Goal: Transaction & Acquisition: Purchase product/service

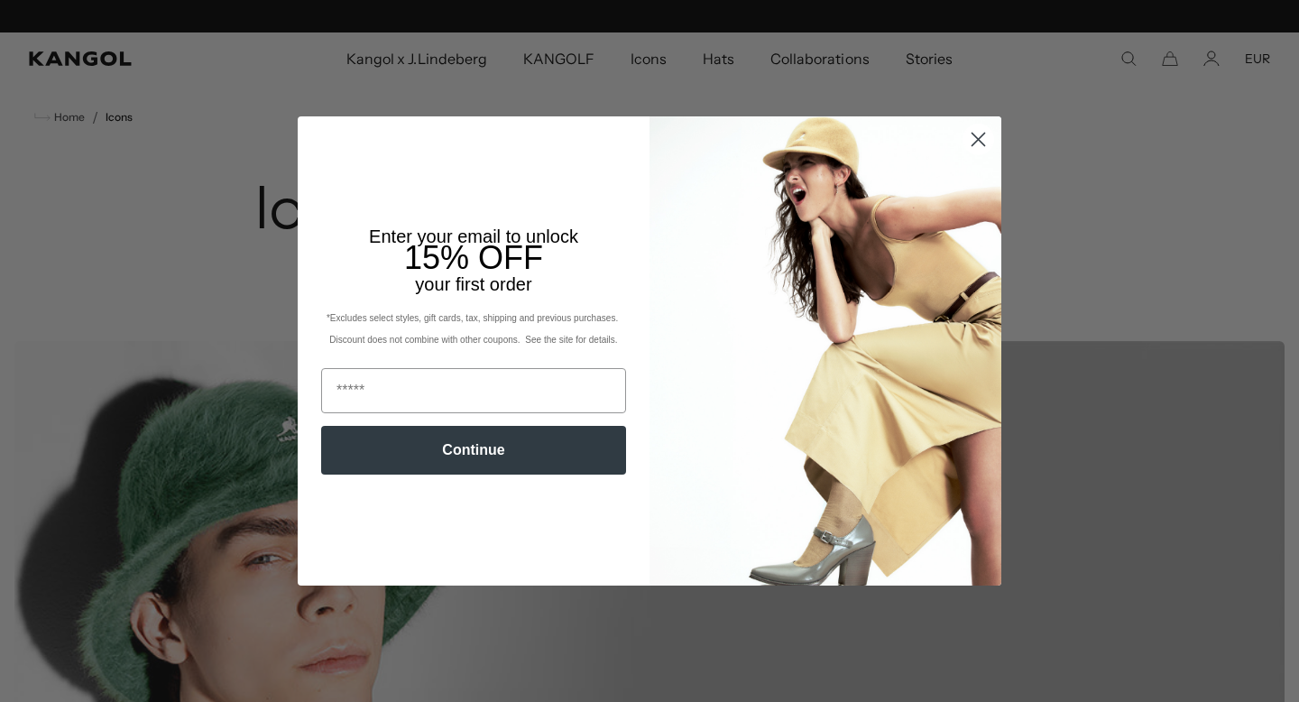
click at [975, 134] on circle "Close dialog" at bounding box center [979, 140] width 30 height 30
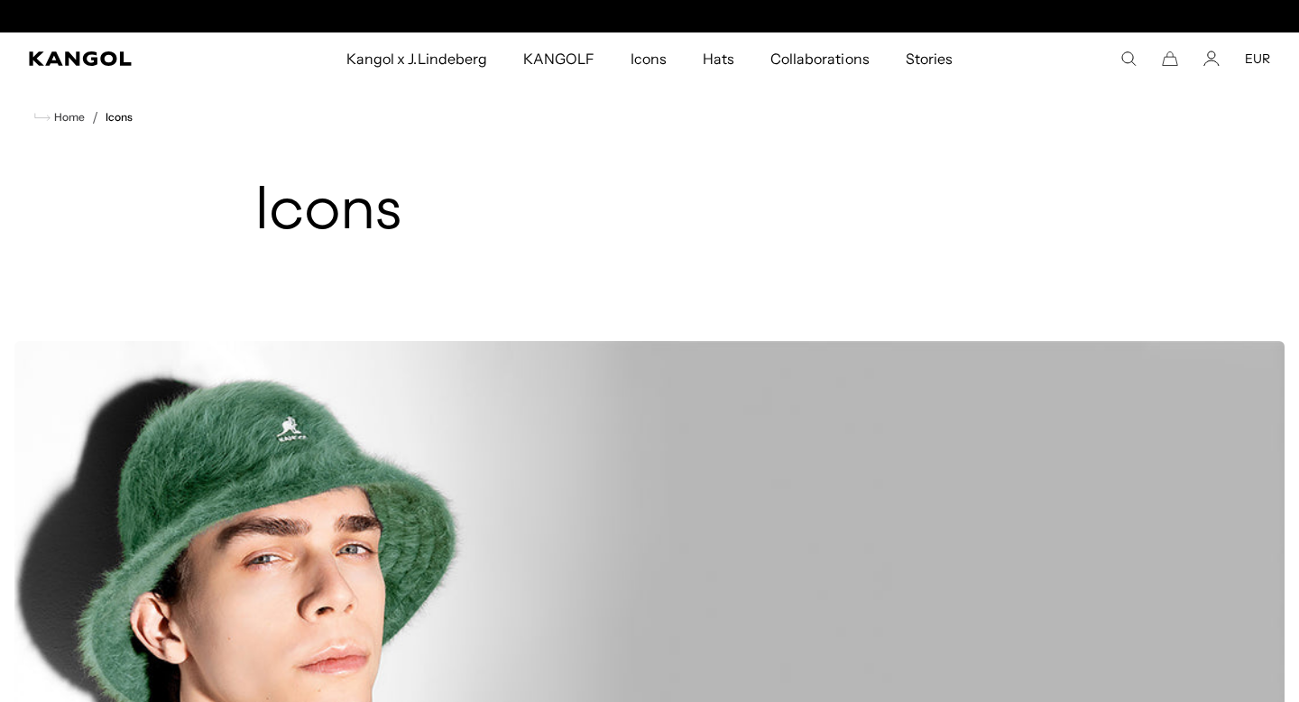
click at [975, 171] on circle "Close dialog" at bounding box center [979, 186] width 30 height 30
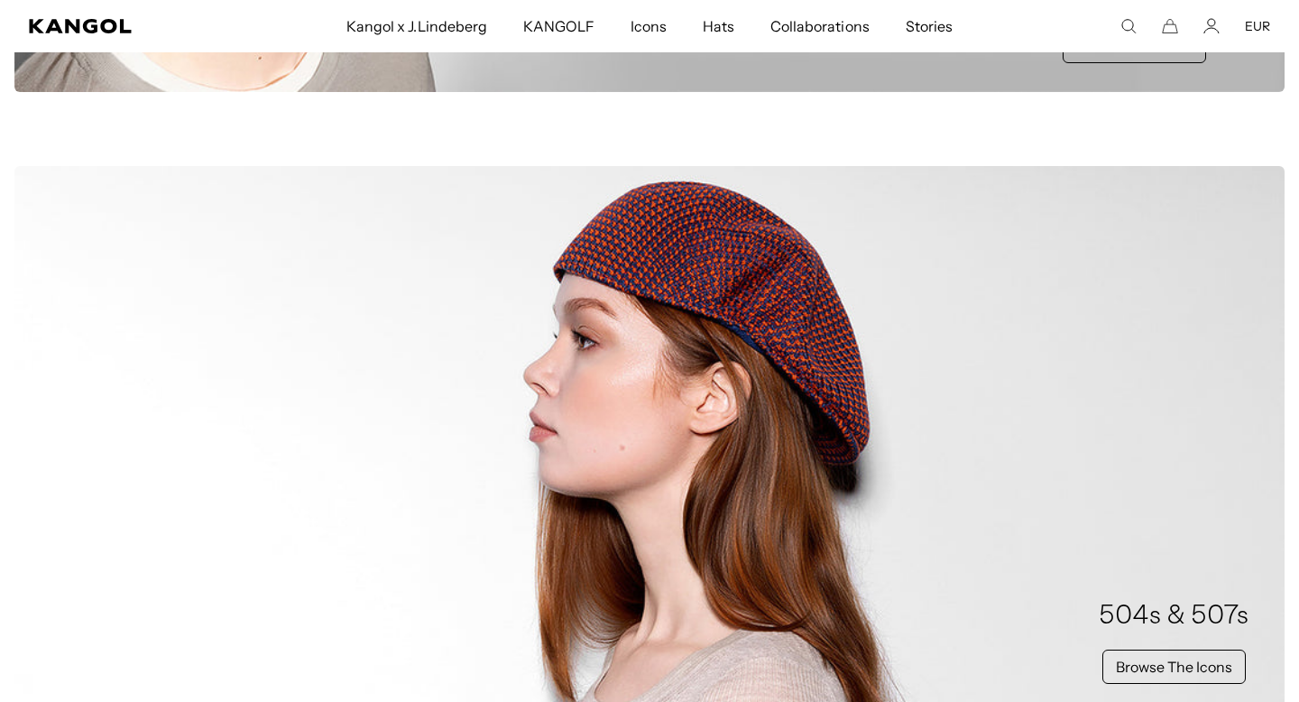
scroll to position [841, 0]
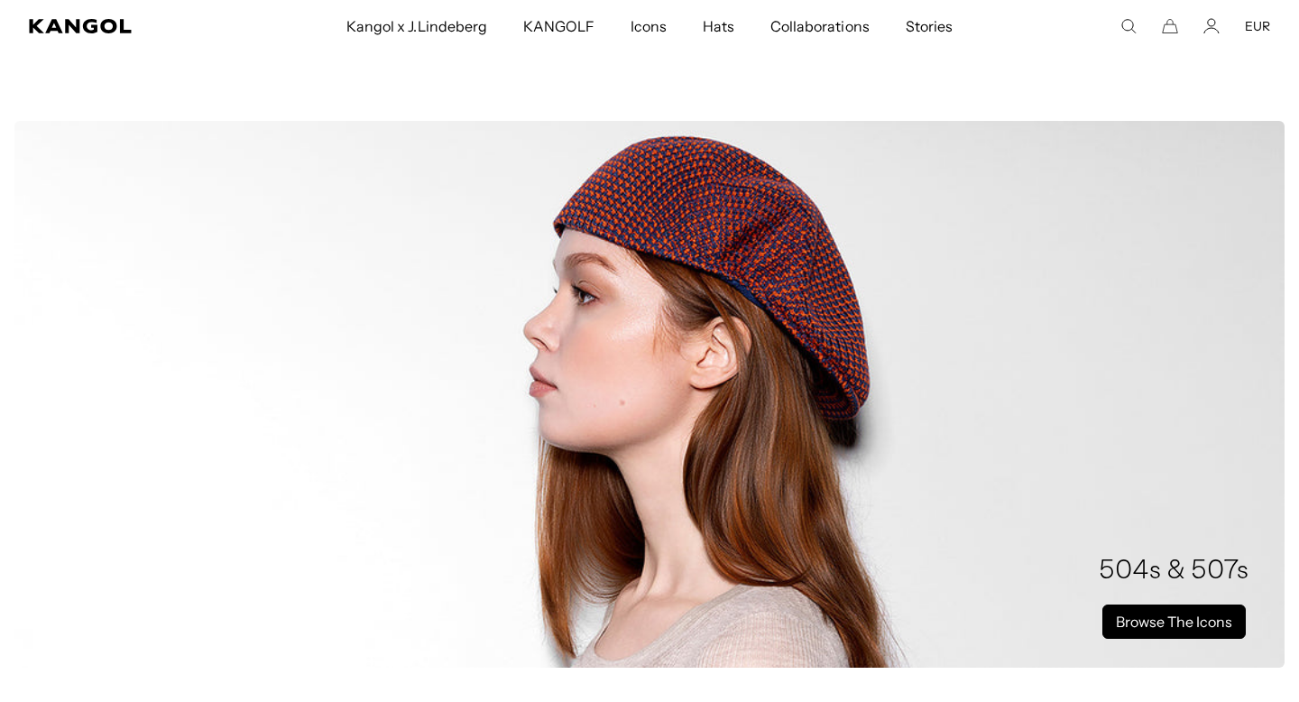
click at [1182, 626] on link "Browse The Icons" at bounding box center [1174, 622] width 143 height 34
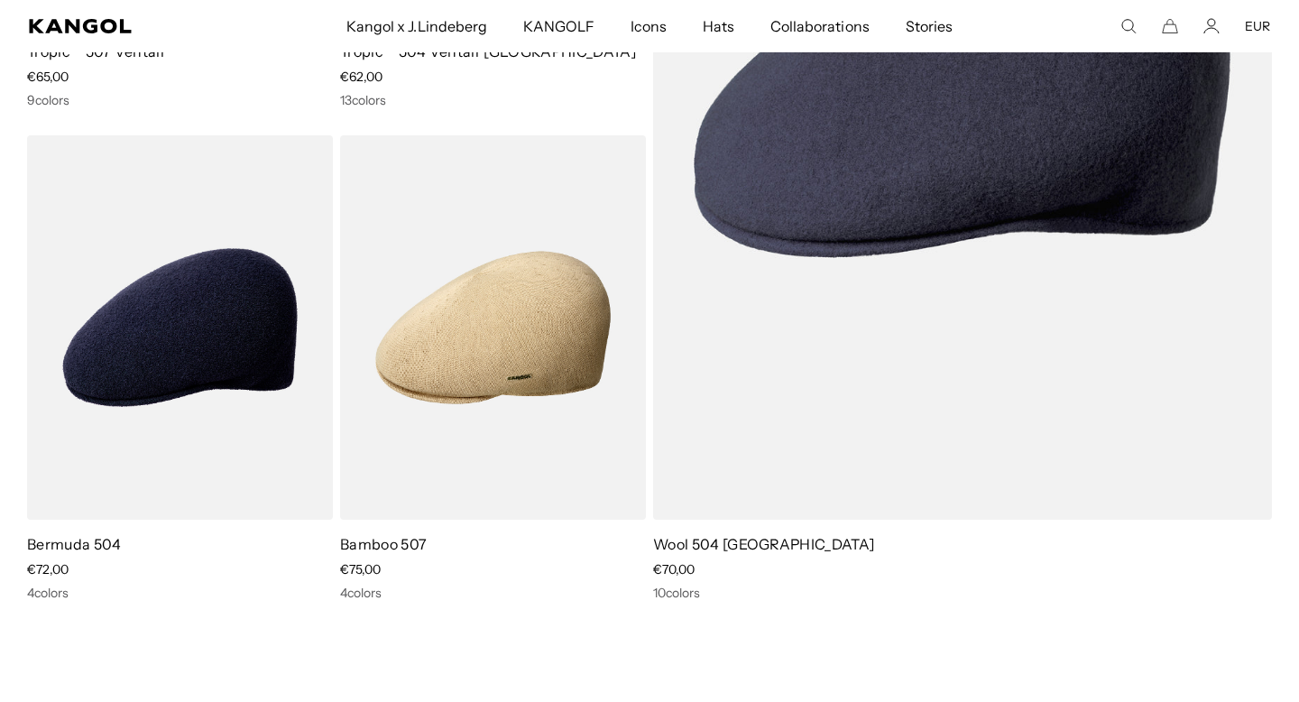
scroll to position [2522, 0]
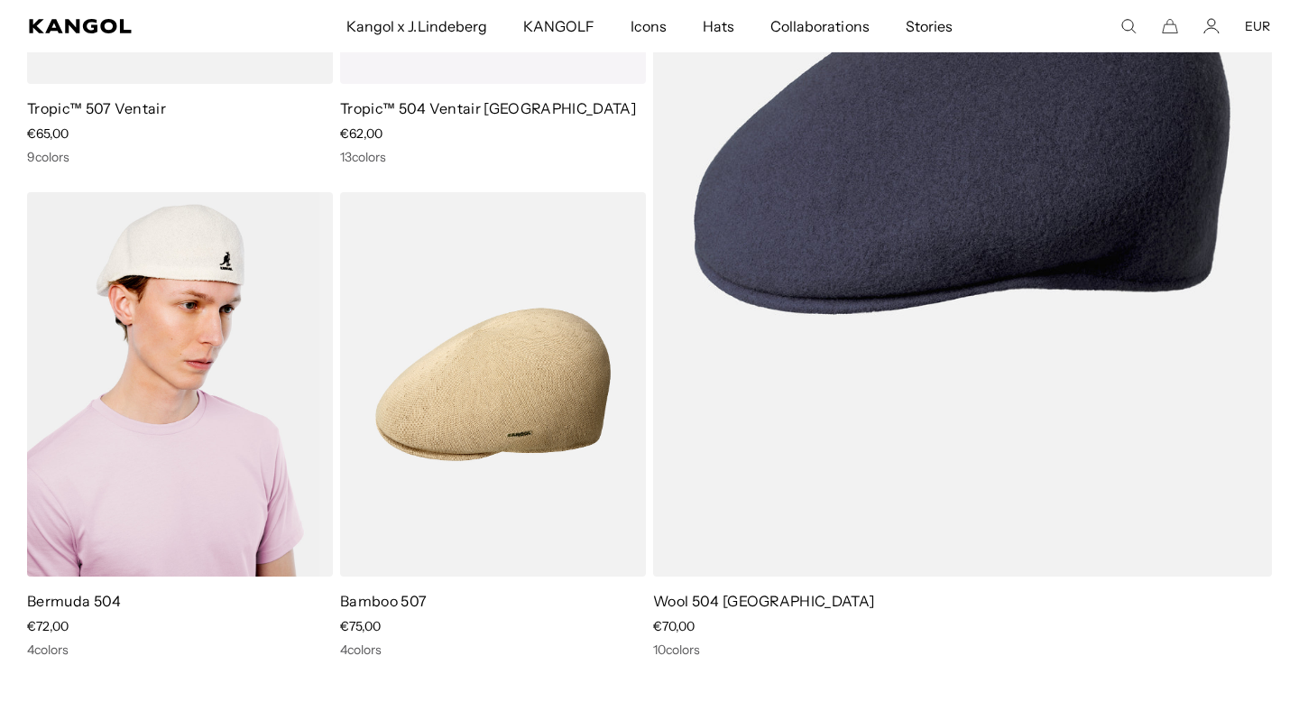
click at [247, 346] on img at bounding box center [180, 384] width 306 height 384
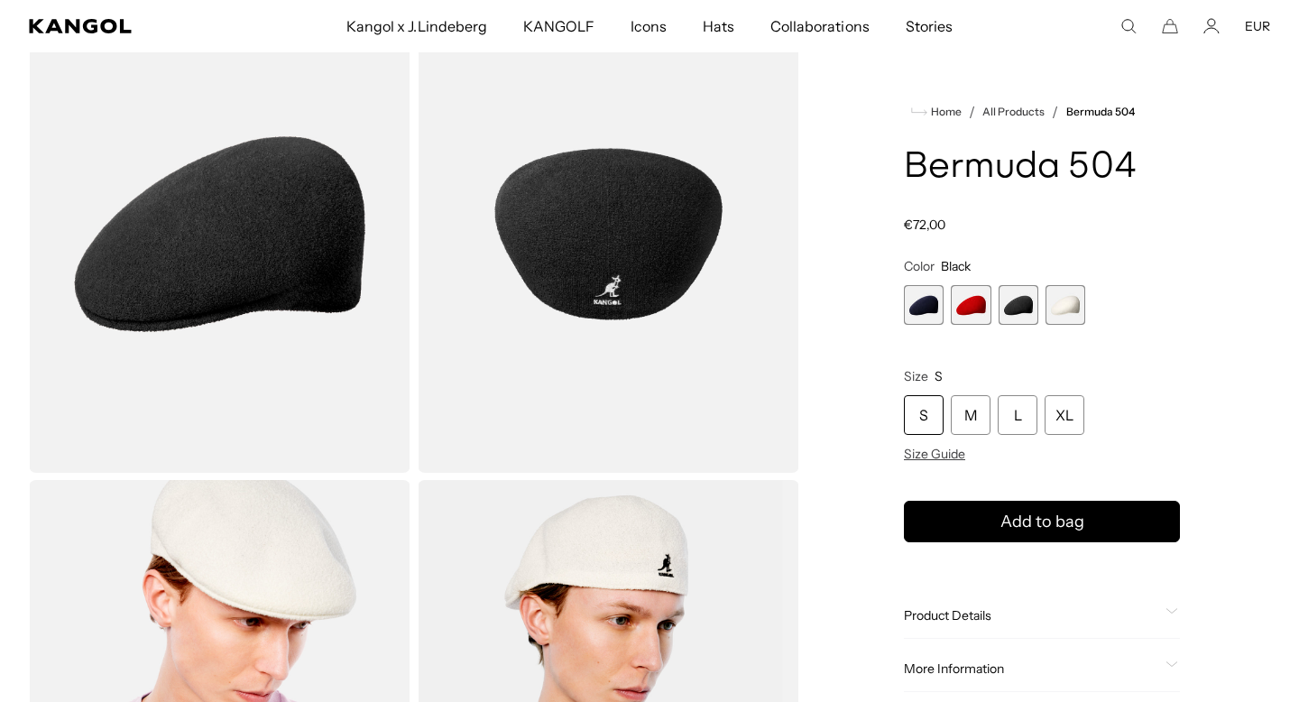
scroll to position [123, 0]
click at [1008, 412] on div "L" at bounding box center [1018, 415] width 40 height 40
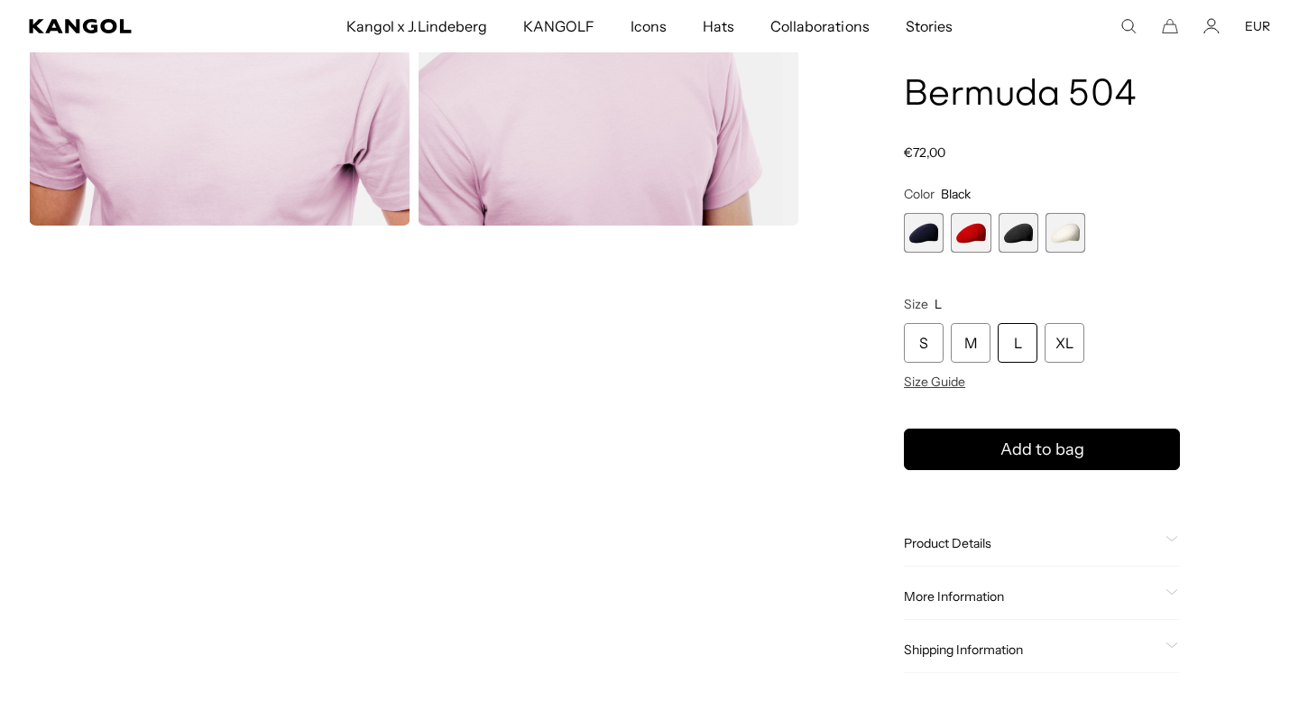
scroll to position [0, 372]
drag, startPoint x: 1073, startPoint y: 93, endPoint x: 1140, endPoint y: 88, distance: 67.0
click at [1140, 88] on h1 "Bermuda 504" at bounding box center [1042, 96] width 276 height 40
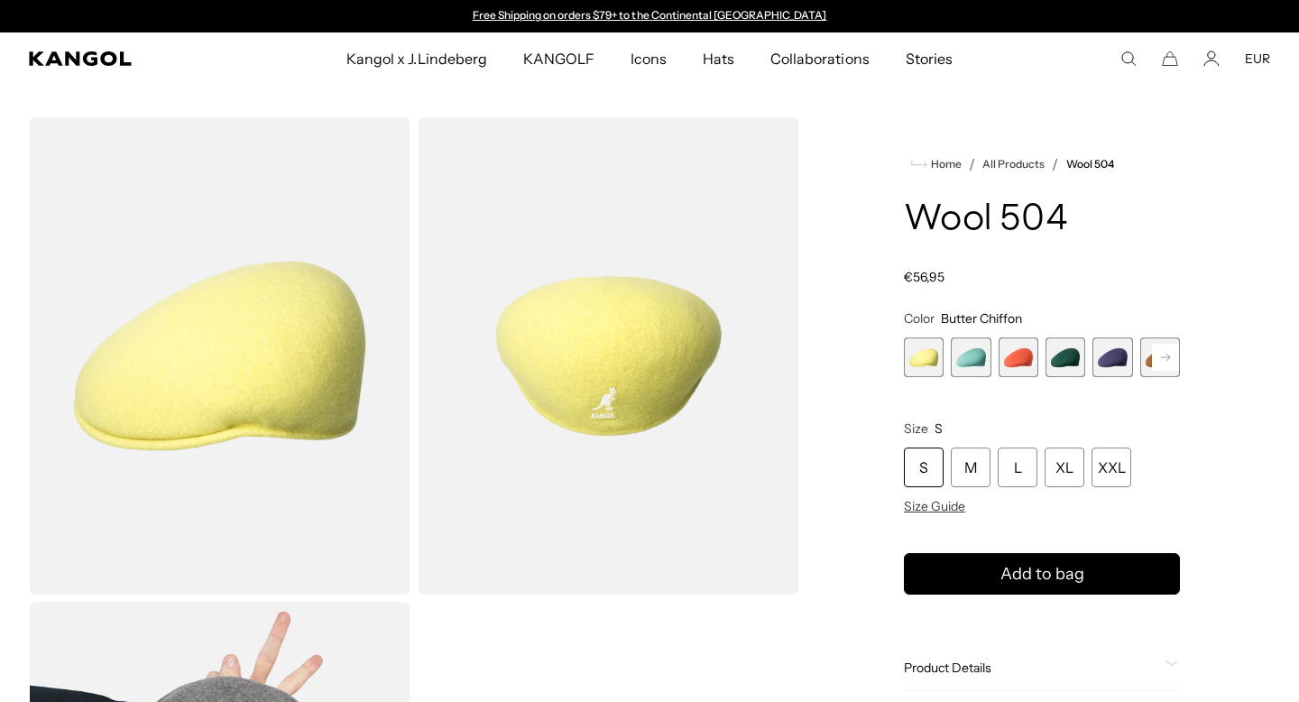
scroll to position [0, 372]
click at [1173, 358] on rect at bounding box center [1165, 357] width 27 height 27
click at [1153, 358] on rect at bounding box center [1165, 357] width 27 height 27
click at [1165, 357] on icon at bounding box center [1165, 357] width 9 height 7
click at [1169, 352] on rect at bounding box center [1165, 357] width 27 height 27
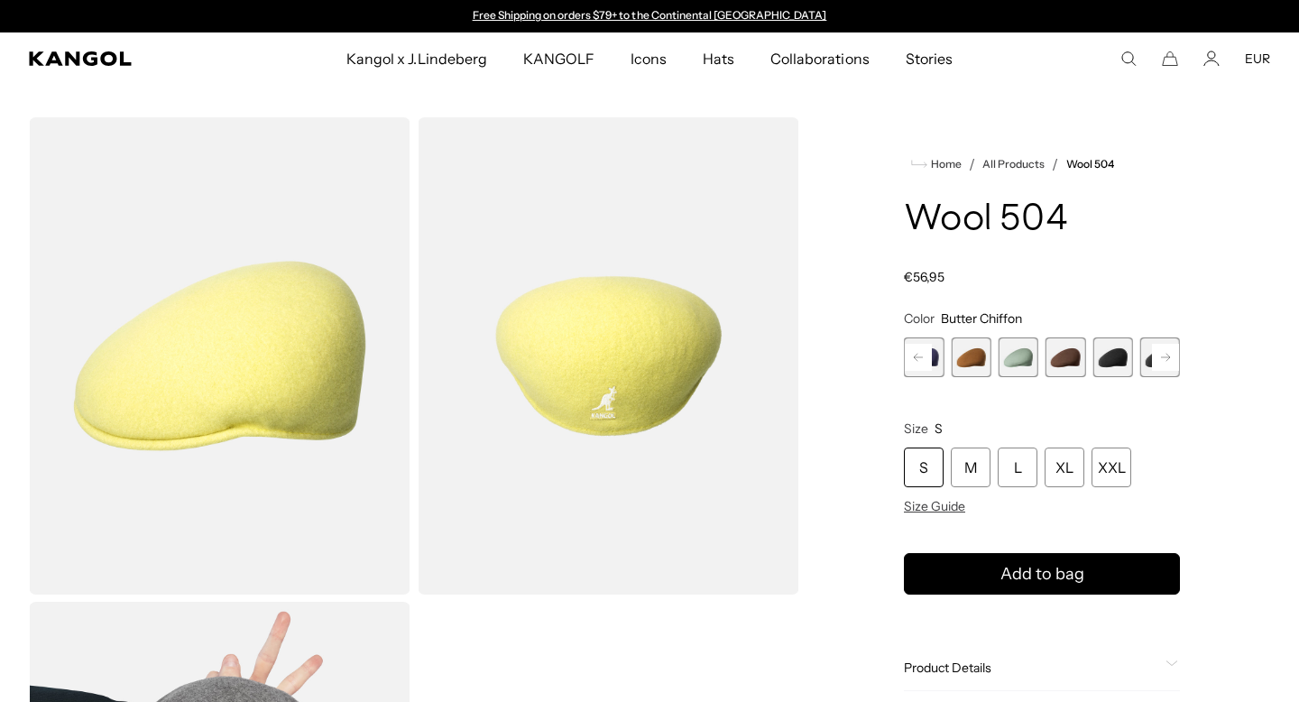
scroll to position [0, 0]
click at [1111, 363] on span "9 of 21" at bounding box center [1113, 357] width 40 height 40
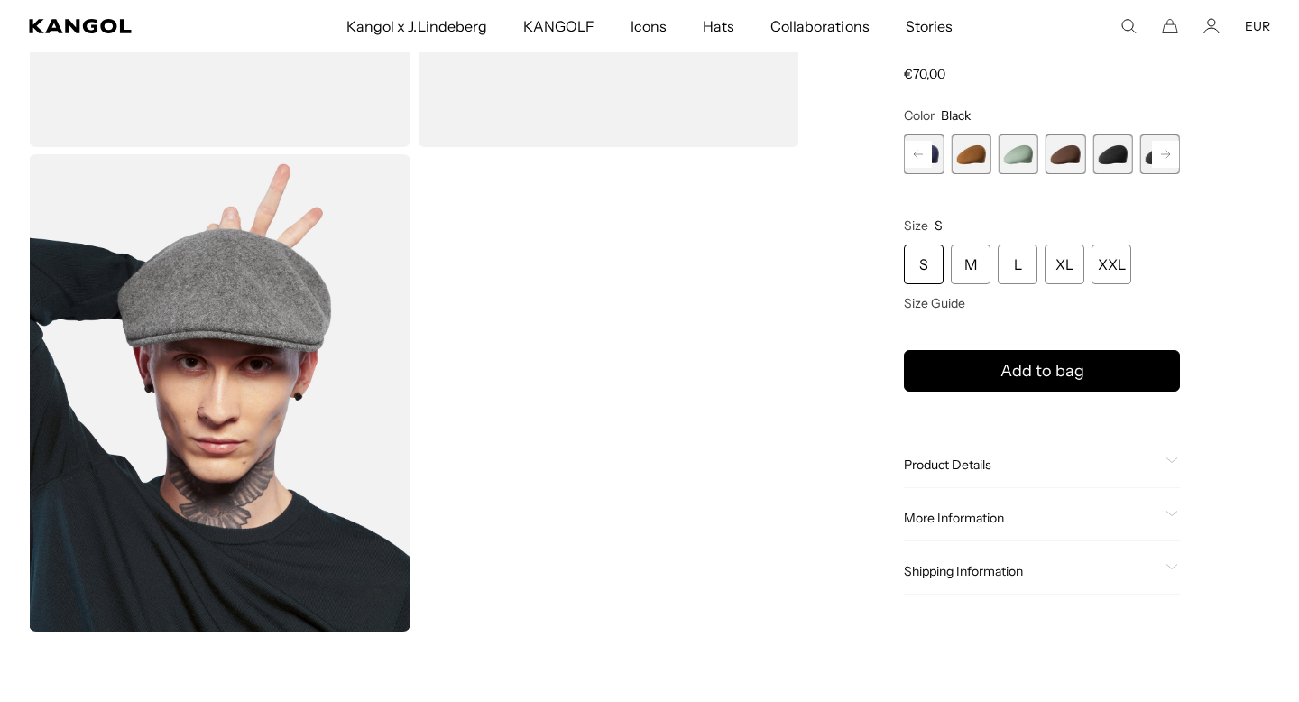
scroll to position [0, 372]
click at [1021, 278] on div "L" at bounding box center [1018, 265] width 40 height 40
